Goal: Transaction & Acquisition: Purchase product/service

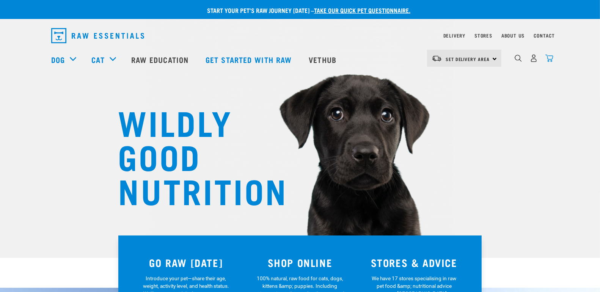
click at [550, 61] on img "dropdown navigation" at bounding box center [549, 58] width 8 height 8
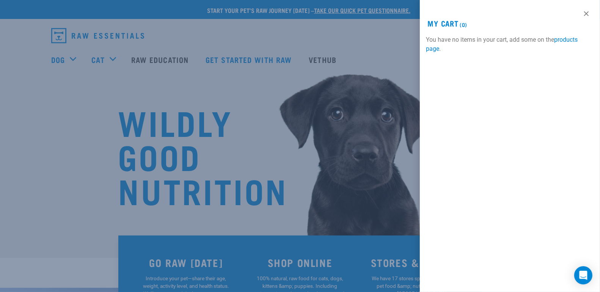
click at [305, 272] on div at bounding box center [300, 146] width 600 height 292
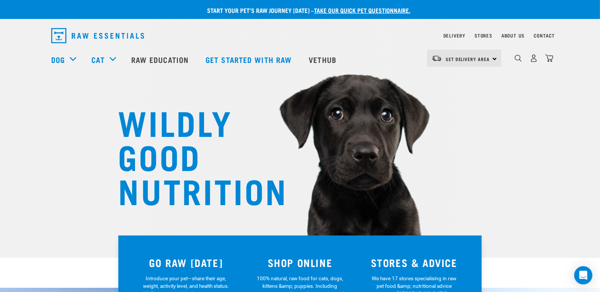
click at [310, 261] on h3 "SHOP ONLINE" at bounding box center [300, 263] width 105 height 12
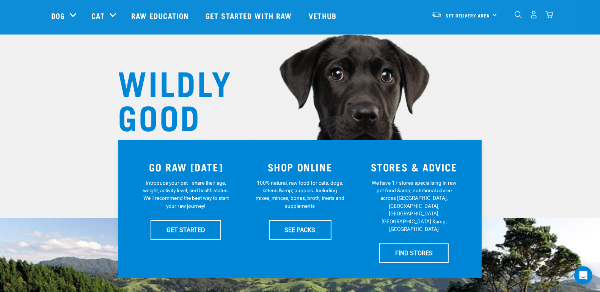
scroll to position [46, 0]
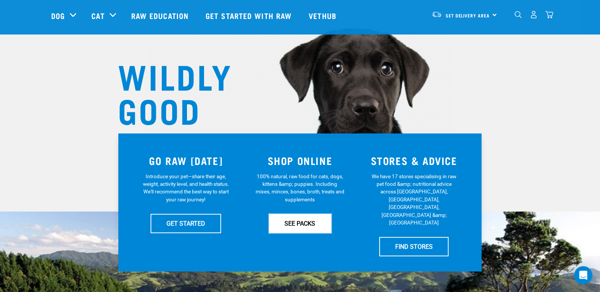
click at [296, 224] on link "SEE PACKS" at bounding box center [300, 223] width 63 height 19
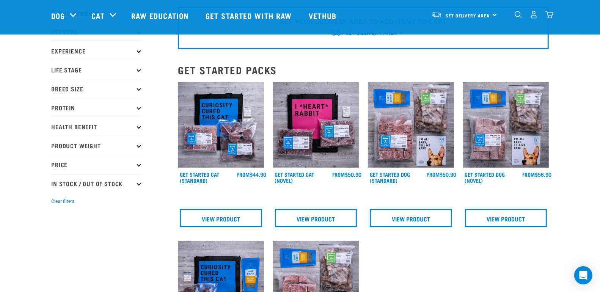
scroll to position [32, 0]
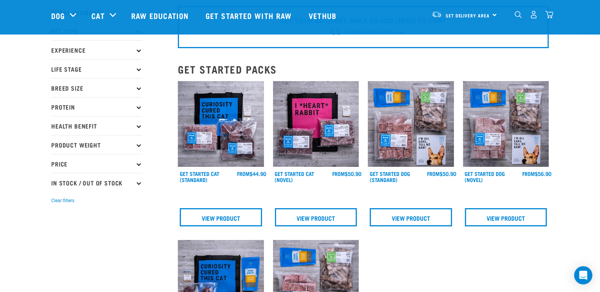
click at [139, 88] on icon at bounding box center [139, 88] width 4 height 4
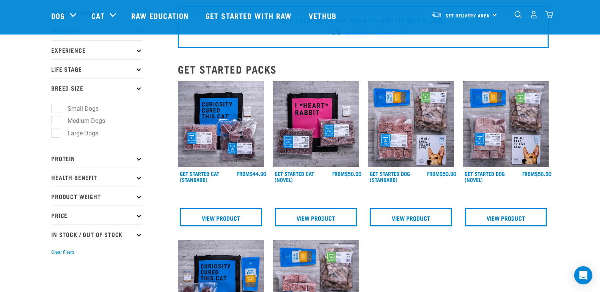
click at [74, 119] on label "Medium Dogs" at bounding box center [81, 120] width 53 height 9
click at [56, 119] on input "Medium Dogs" at bounding box center [53, 119] width 5 height 5
checkbox input "true"
click at [138, 160] on p "Protein" at bounding box center [96, 158] width 91 height 19
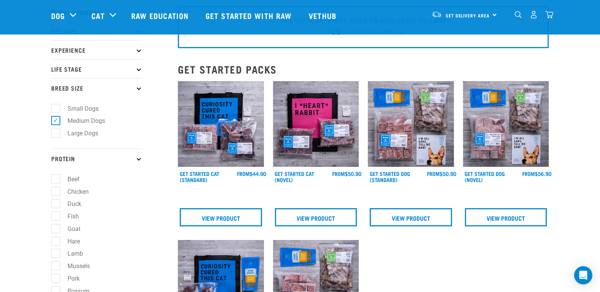
scroll to position [58, 0]
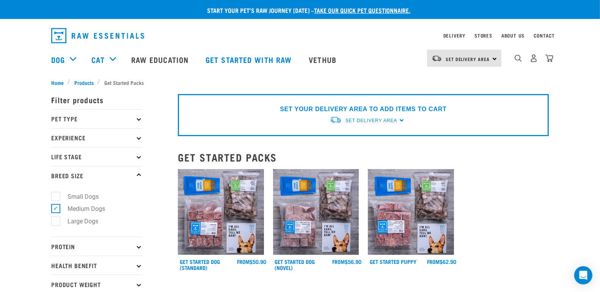
click at [137, 248] on p "Protein" at bounding box center [96, 246] width 91 height 19
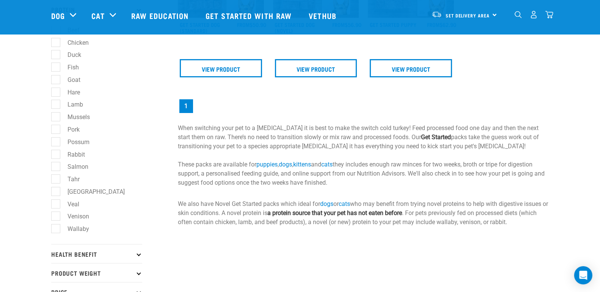
scroll to position [189, 0]
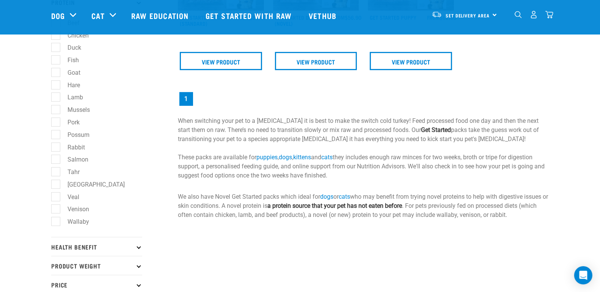
click at [56, 133] on label "Possum" at bounding box center [73, 134] width 37 height 9
click at [56, 133] on input "Possum" at bounding box center [53, 133] width 5 height 5
checkbox input "true"
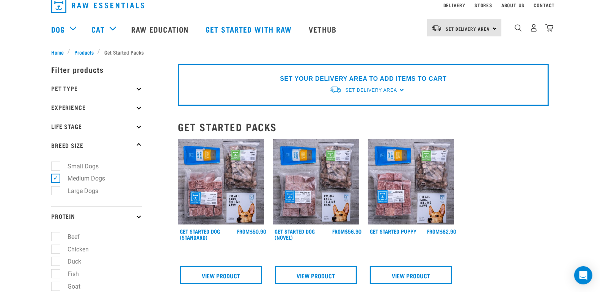
scroll to position [8, 0]
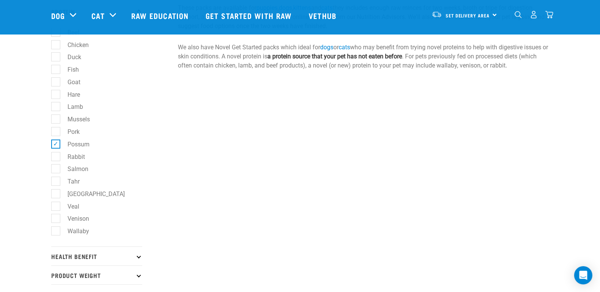
scroll to position [185, 0]
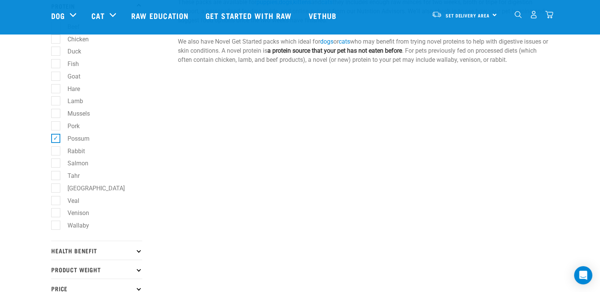
click at [56, 225] on label "Wallaby" at bounding box center [73, 225] width 37 height 9
click at [56, 225] on input "Wallaby" at bounding box center [53, 224] width 5 height 5
checkbox input "true"
click at [57, 136] on label "Possum" at bounding box center [73, 138] width 37 height 9
click at [56, 136] on input "Possum" at bounding box center [53, 137] width 5 height 5
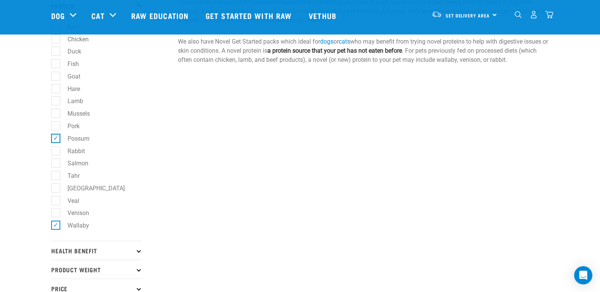
checkbox input "false"
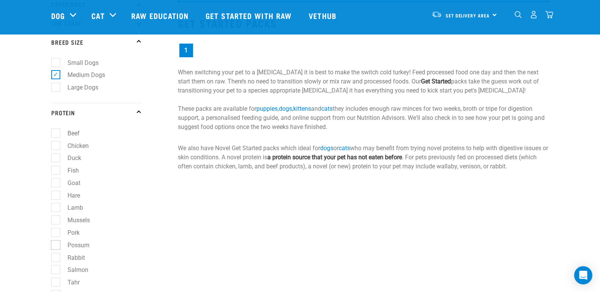
scroll to position [61, 0]
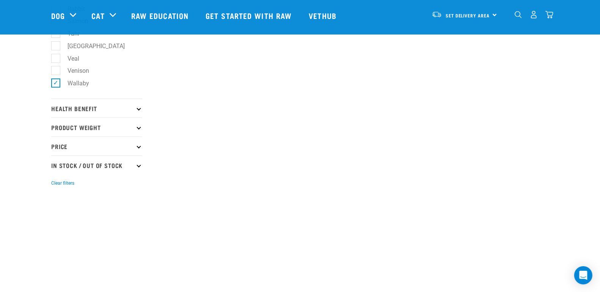
scroll to position [329, 0]
click at [137, 161] on icon at bounding box center [139, 163] width 4 height 4
click at [57, 181] on label "In Stock" at bounding box center [73, 183] width 37 height 9
click at [56, 181] on input "In Stock" at bounding box center [53, 182] width 5 height 5
checkbox input "true"
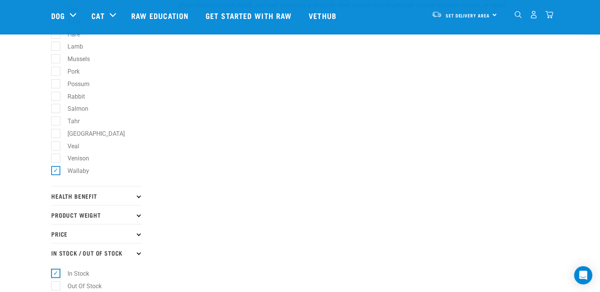
scroll to position [170, 0]
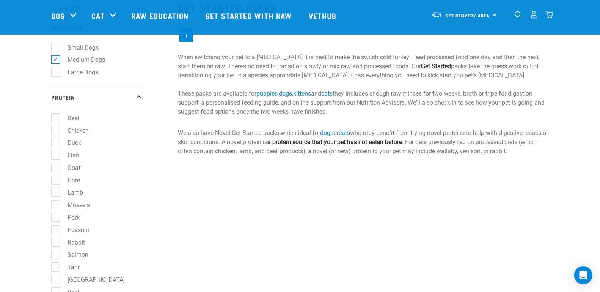
scroll to position [88, 0]
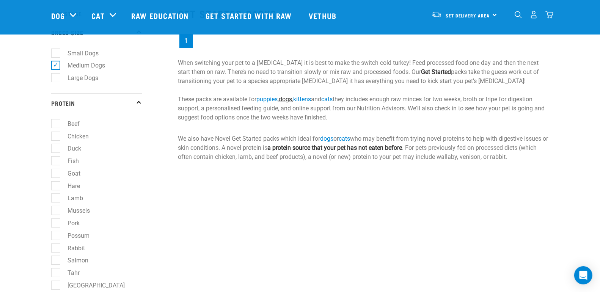
click at [291, 100] on link "dogs" at bounding box center [285, 99] width 13 height 7
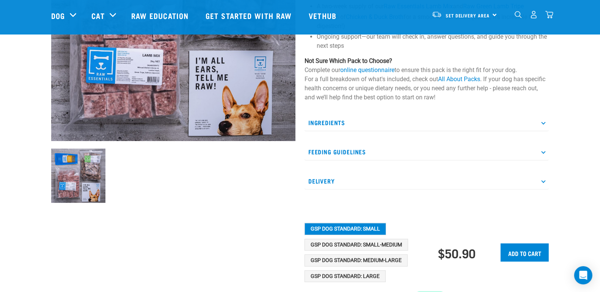
scroll to position [157, 0]
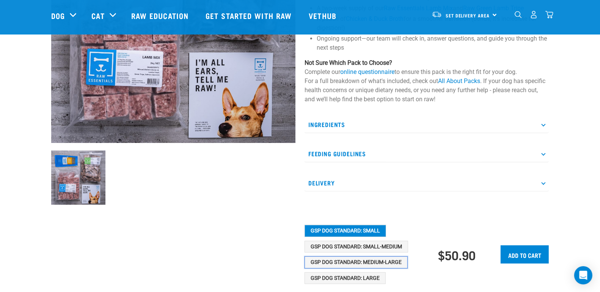
click at [390, 262] on button "GSP Dog Standard: Medium-Large" at bounding box center [356, 262] width 103 height 12
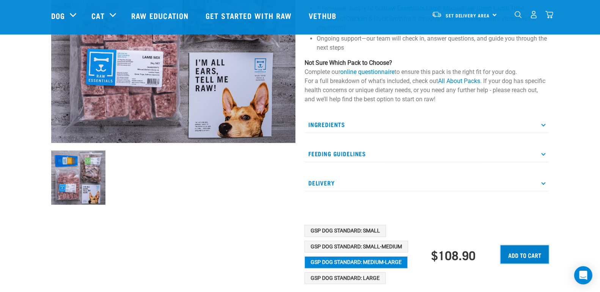
click at [523, 253] on input "Add to cart" at bounding box center [525, 254] width 48 height 18
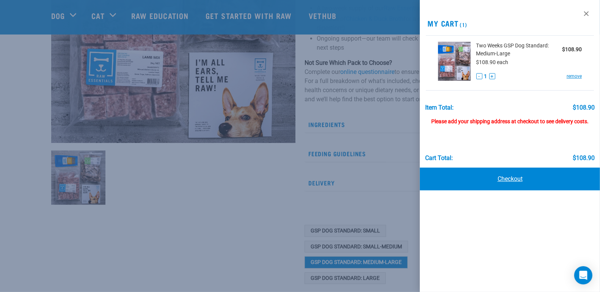
click at [515, 179] on link "Checkout" at bounding box center [510, 179] width 180 height 23
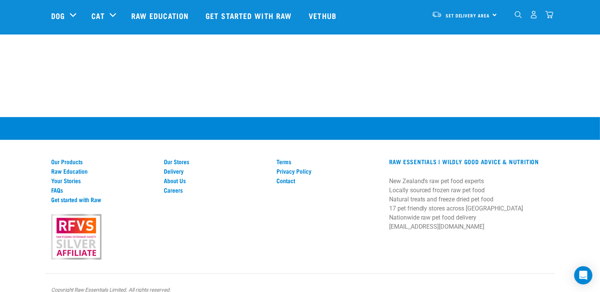
scroll to position [610, 0]
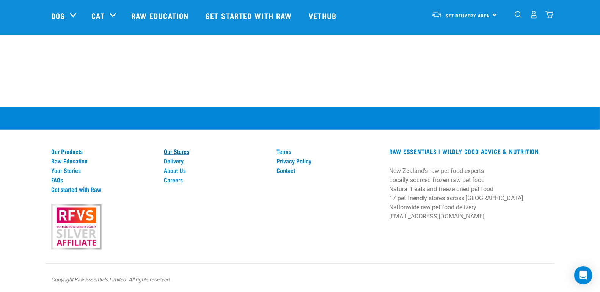
click at [182, 148] on link "Our Stores" at bounding box center [216, 151] width 104 height 7
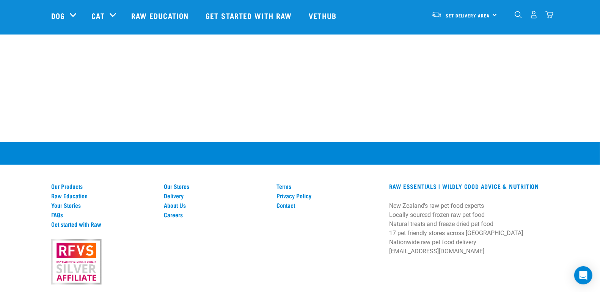
scroll to position [1469, 0]
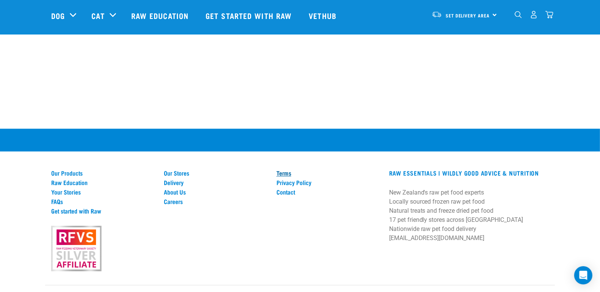
click at [284, 170] on link "Terms" at bounding box center [329, 173] width 104 height 7
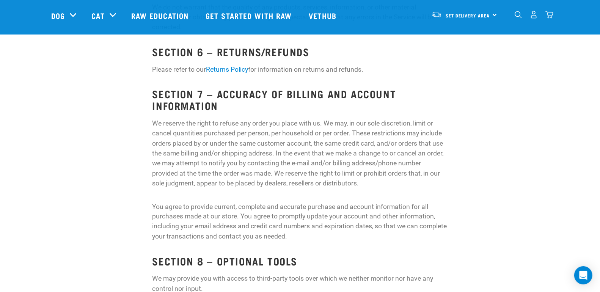
scroll to position [1140, 0]
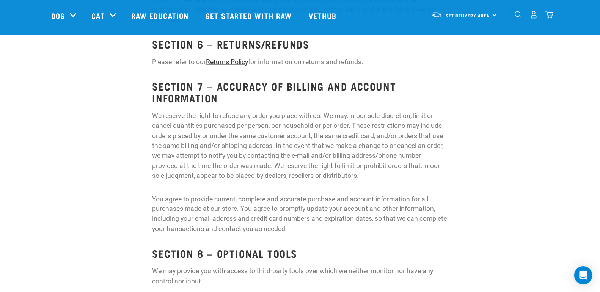
click at [218, 66] on link "Returns Policy" at bounding box center [227, 62] width 42 height 8
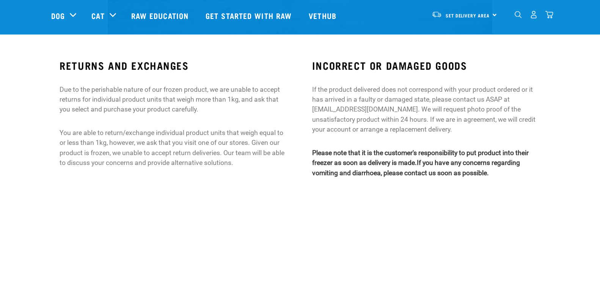
scroll to position [266, 0]
